Goal: Navigation & Orientation: Understand site structure

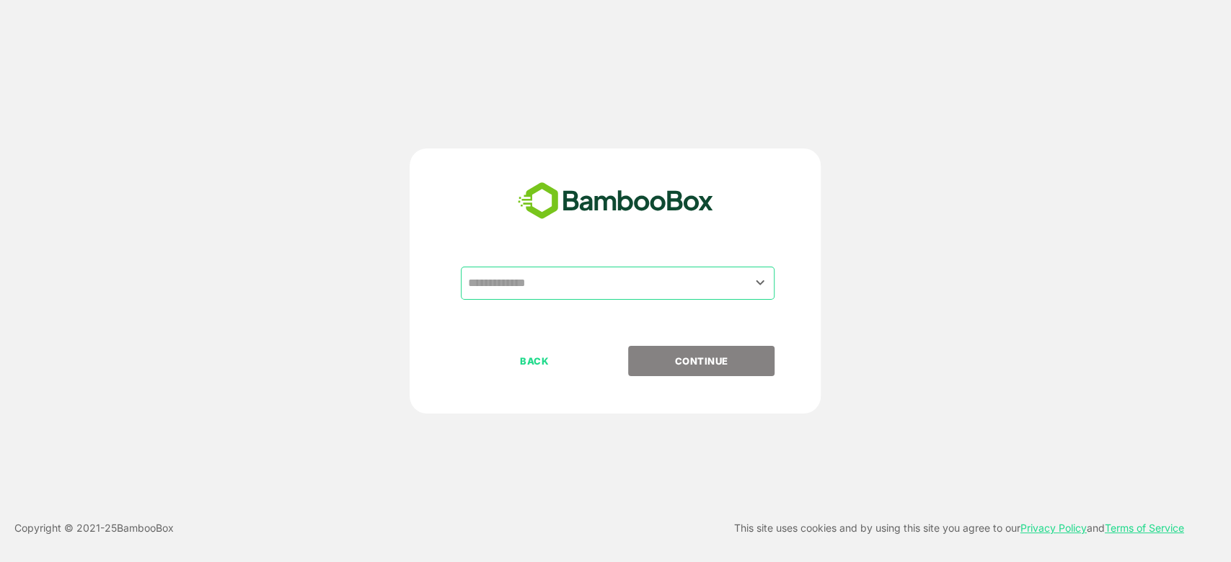
click at [644, 298] on div "​" at bounding box center [618, 283] width 314 height 33
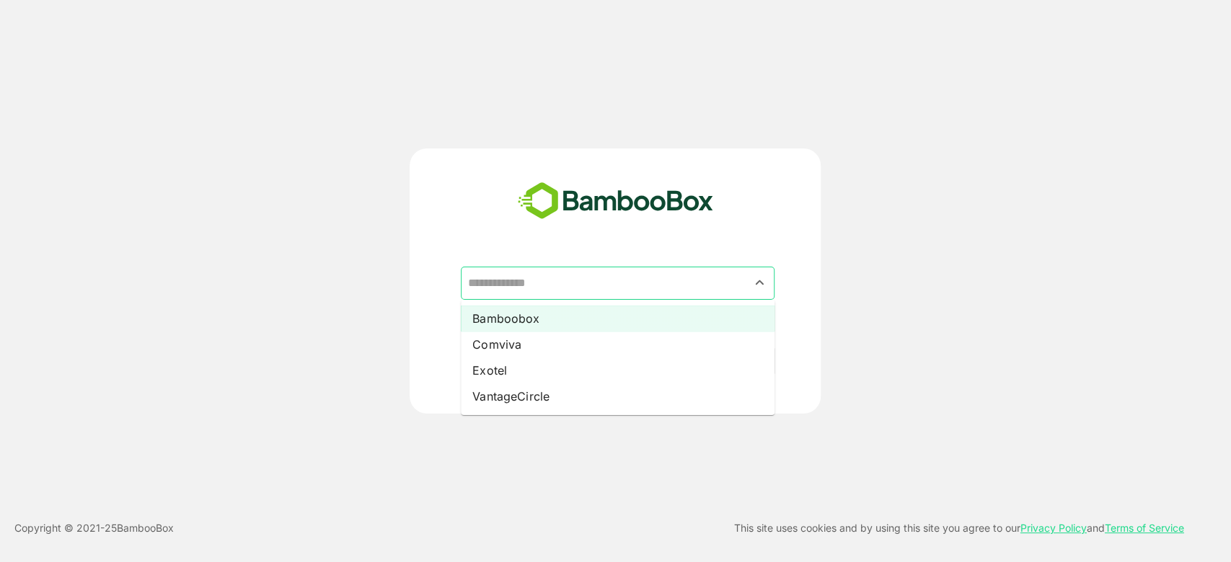
click at [548, 319] on li "Bamboobox" at bounding box center [618, 319] width 314 height 26
type input "*********"
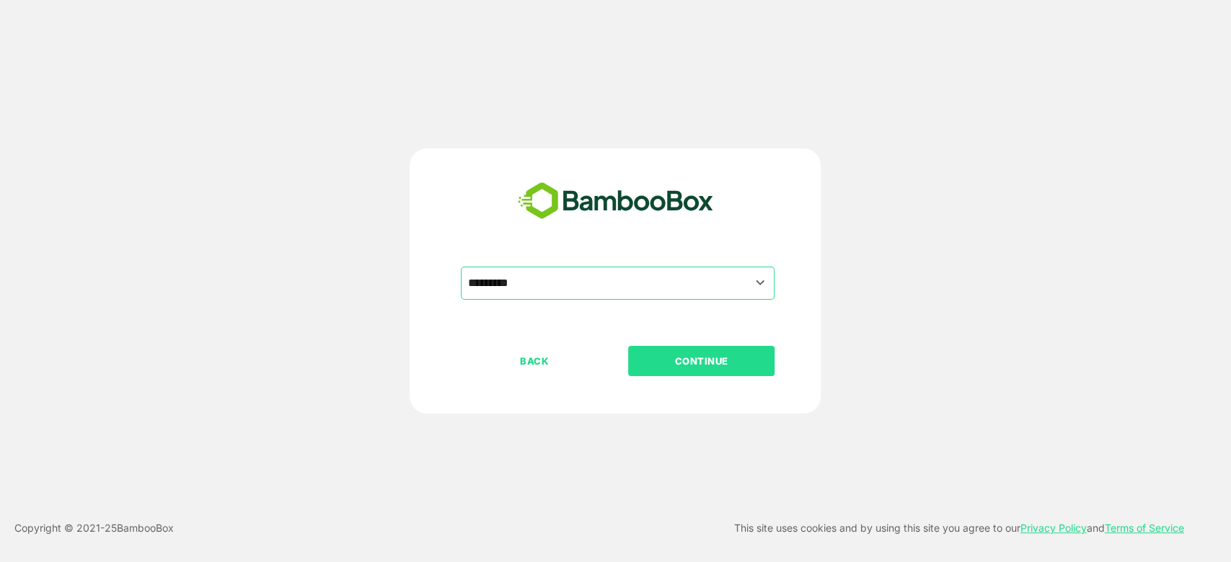
click at [707, 358] on p "CONTINUE" at bounding box center [701, 361] width 144 height 16
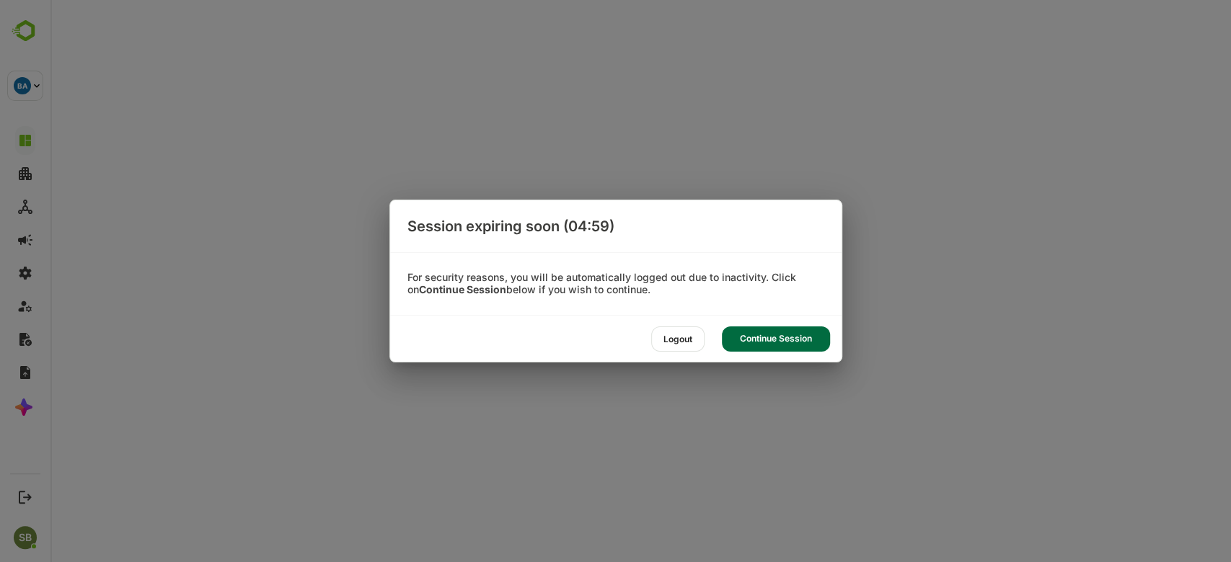
click at [765, 345] on div "Continue Session" at bounding box center [776, 339] width 108 height 25
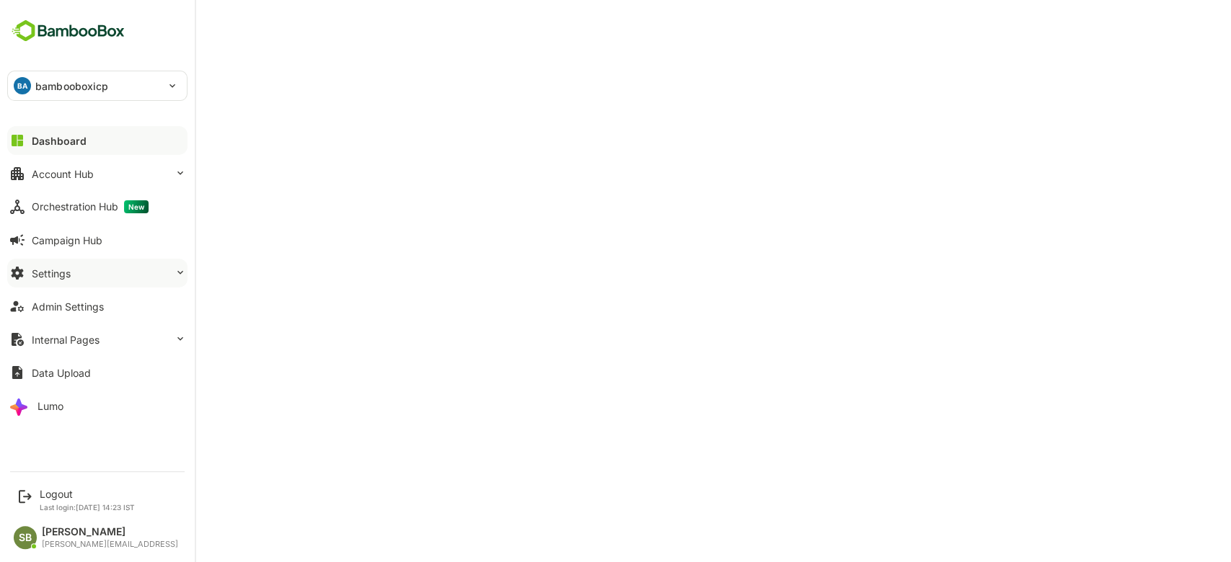
click at [138, 279] on button "Settings" at bounding box center [97, 273] width 180 height 29
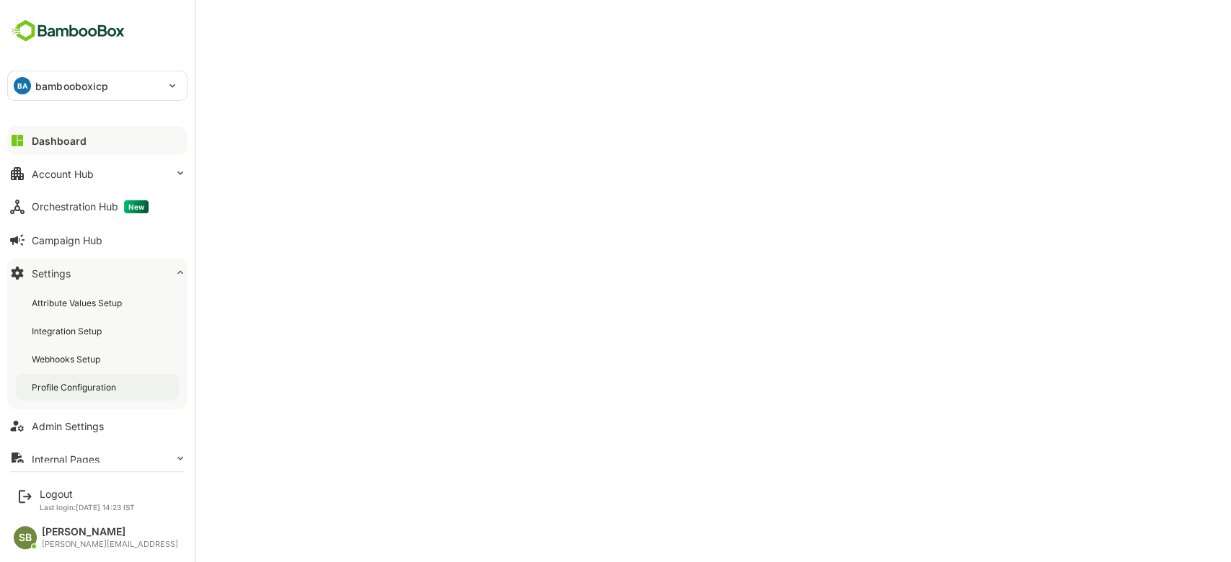
click at [87, 384] on div "Profile Configuration" at bounding box center [75, 387] width 87 height 12
click at [92, 141] on button "Dashboard" at bounding box center [97, 140] width 180 height 29
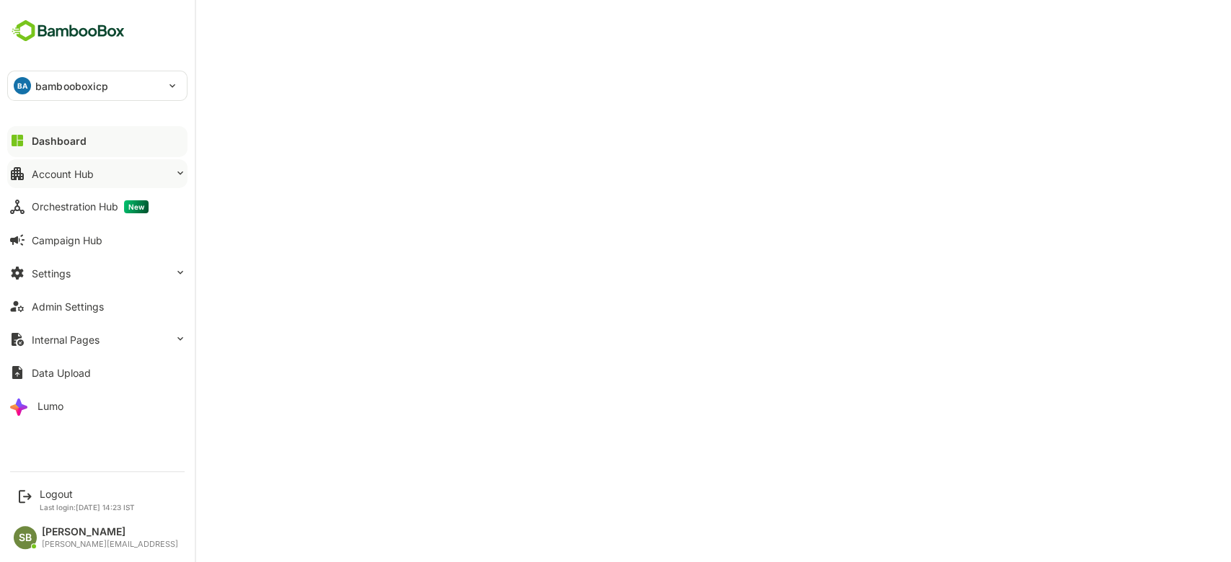
click at [77, 169] on div "Account Hub" at bounding box center [63, 174] width 62 height 12
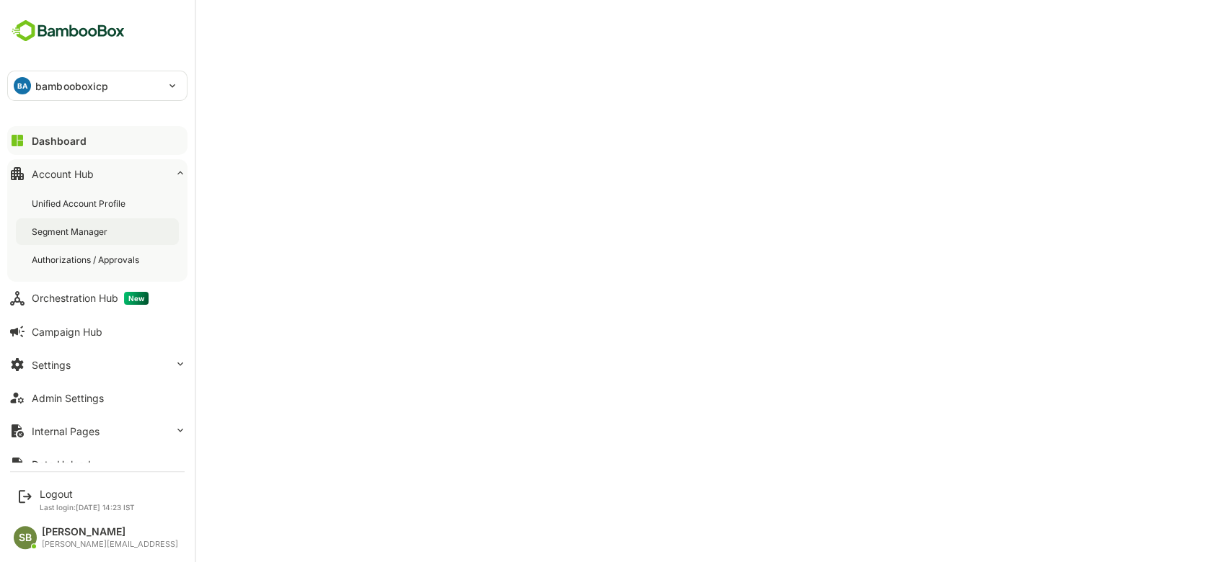
click at [75, 231] on div "Segment Manager" at bounding box center [71, 232] width 79 height 12
click at [63, 301] on div "Orchestration Hub New" at bounding box center [90, 298] width 117 height 13
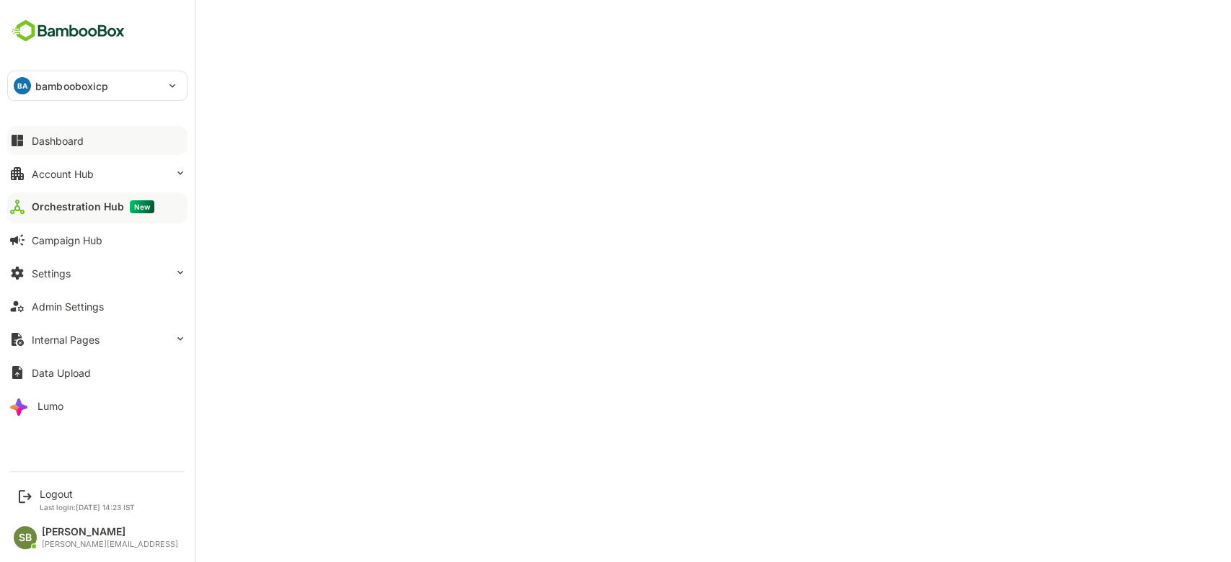
click at [110, 130] on button "Dashboard" at bounding box center [97, 140] width 180 height 29
